Goal: Task Accomplishment & Management: Use online tool/utility

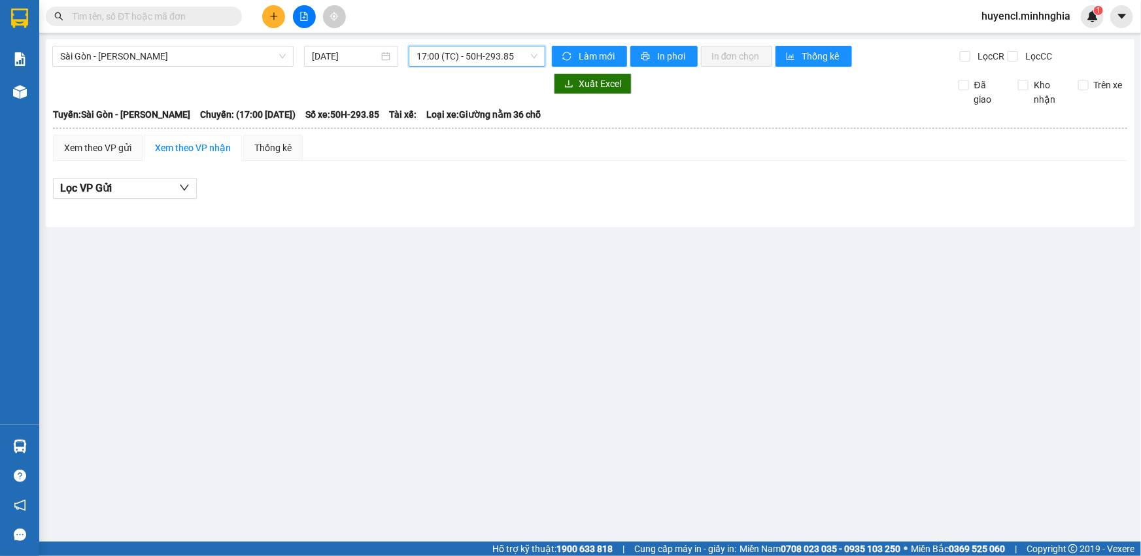
click at [473, 57] on span "17:00 (TC) - 50H-293.85" at bounding box center [477, 56] width 121 height 20
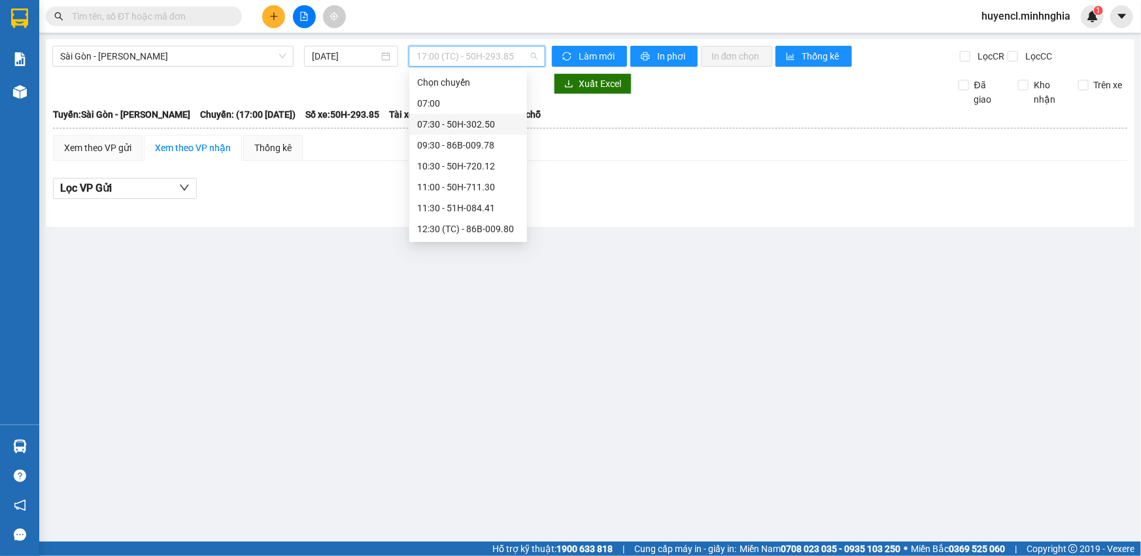
click at [473, 128] on div "07:30 - 50H-302.50" at bounding box center [468, 124] width 102 height 14
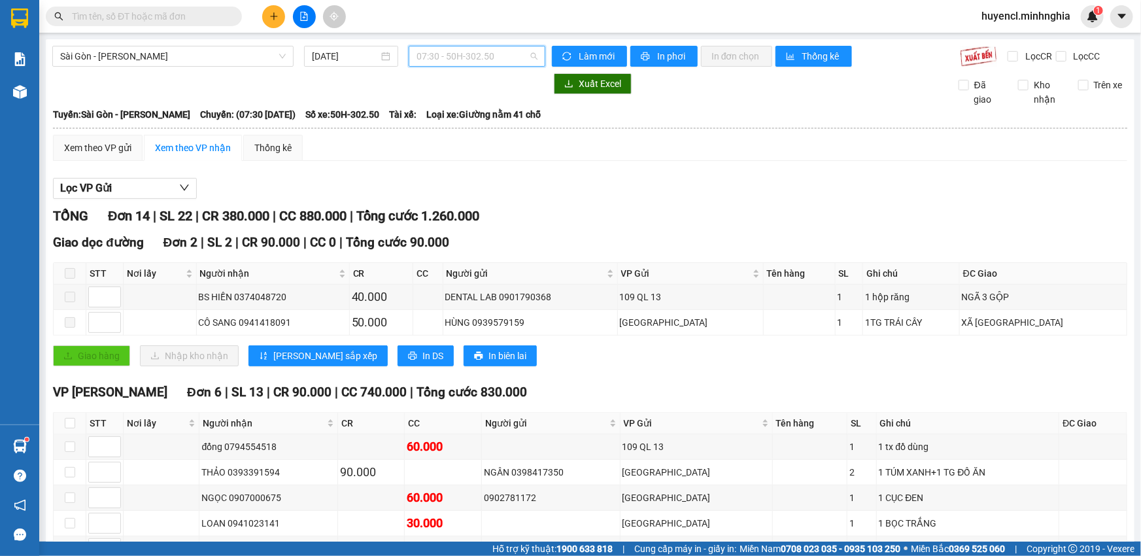
click at [464, 52] on span "07:30 - 50H-302.50" at bounding box center [477, 56] width 121 height 20
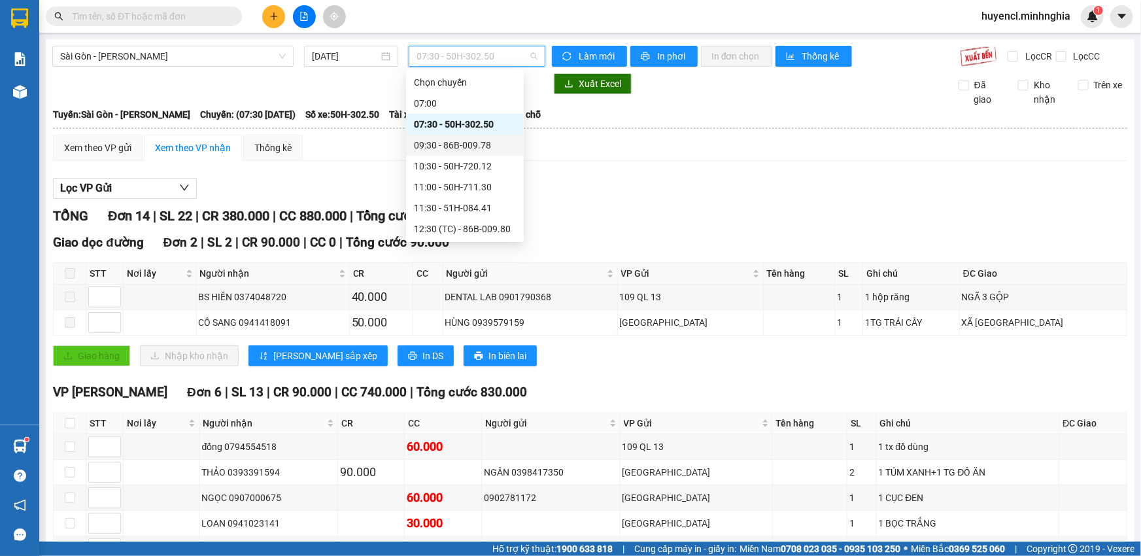
click at [489, 145] on div "09:30 - 86B-009.78" at bounding box center [465, 145] width 102 height 14
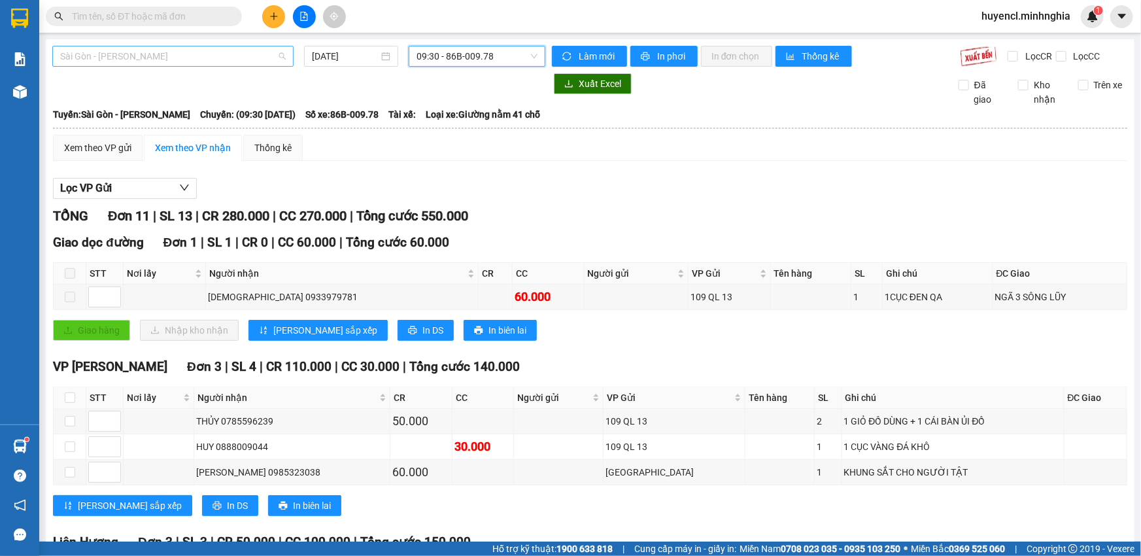
click at [209, 64] on span "Sài Gòn - [PERSON_NAME]" at bounding box center [173, 56] width 226 height 20
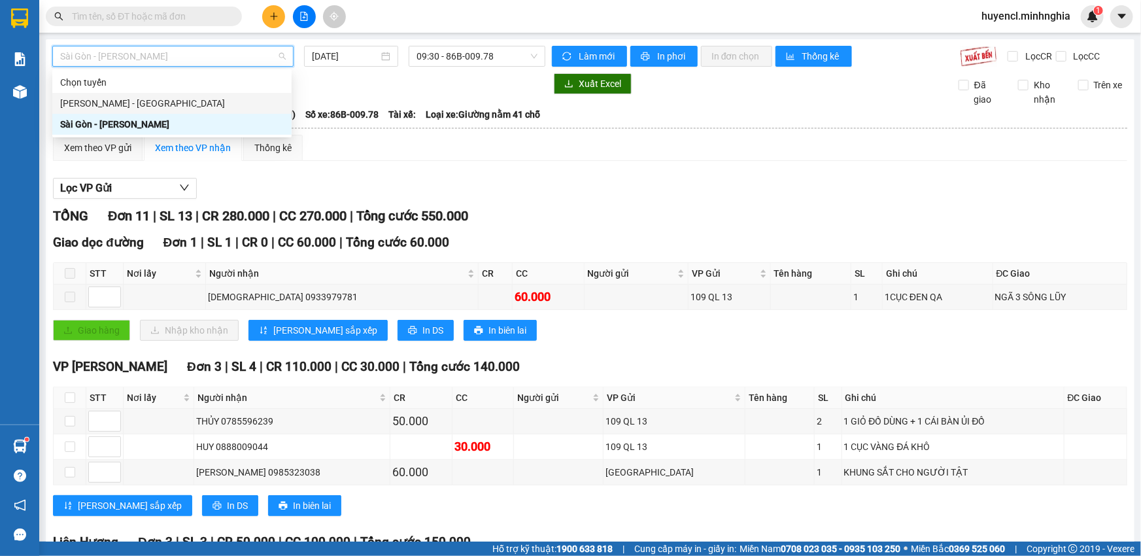
click at [200, 106] on div "[PERSON_NAME] - [GEOGRAPHIC_DATA]" at bounding box center [172, 103] width 224 height 14
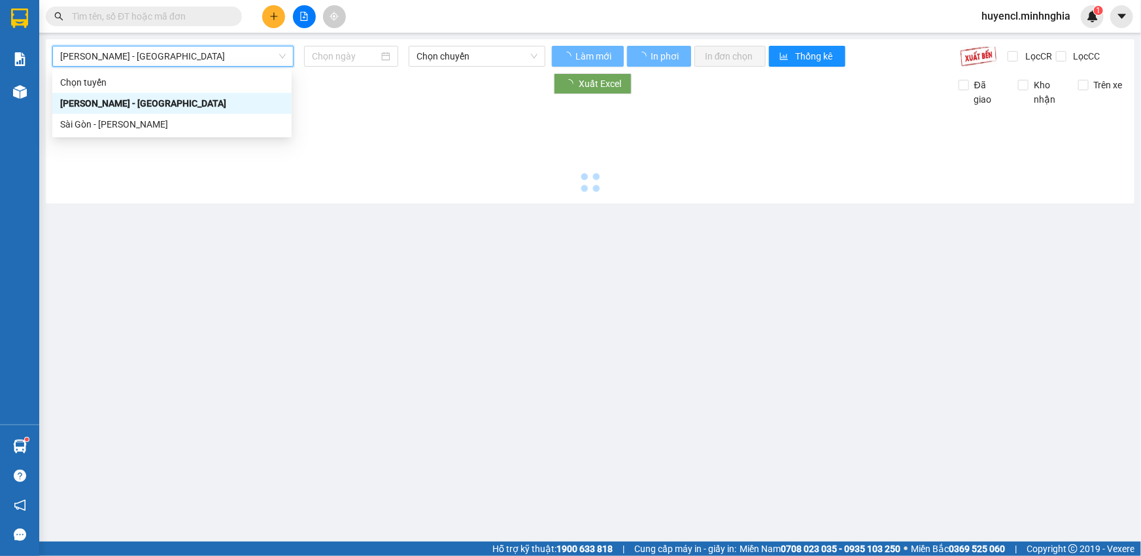
type input "[DATE]"
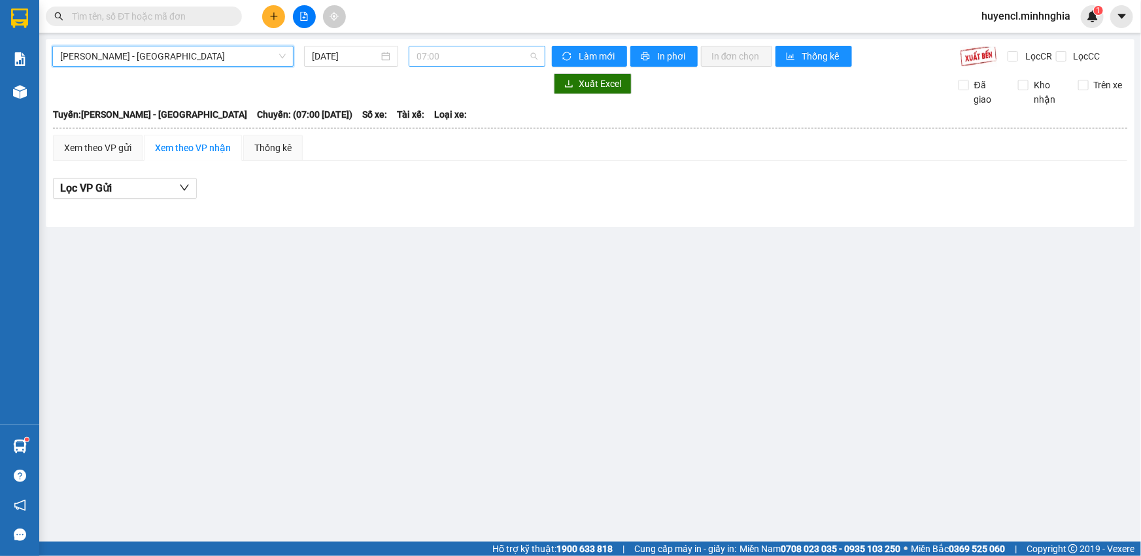
click at [458, 50] on span "07:00" at bounding box center [477, 56] width 121 height 20
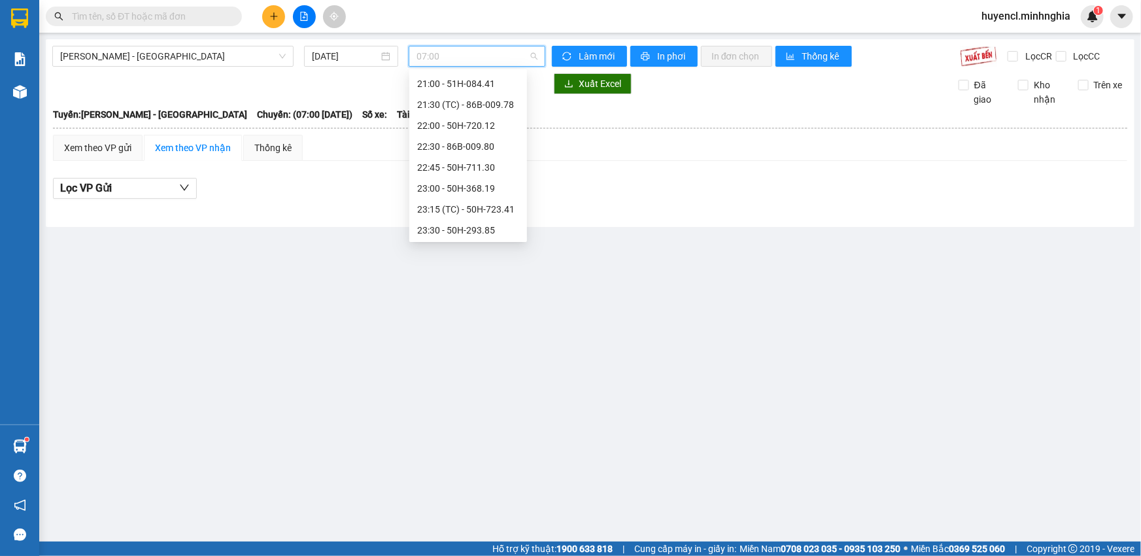
scroll to position [146, 0]
